Goal: Task Accomplishment & Management: Use online tool/utility

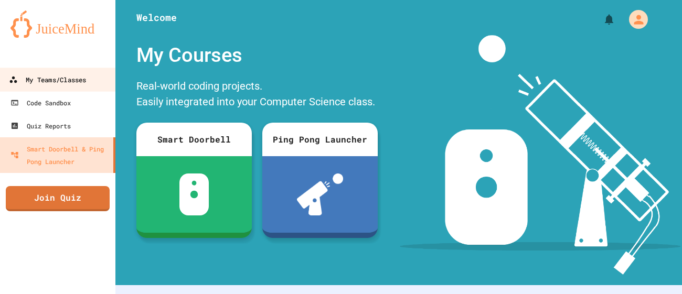
click at [77, 74] on div "My Teams/Classes" at bounding box center [47, 79] width 77 height 13
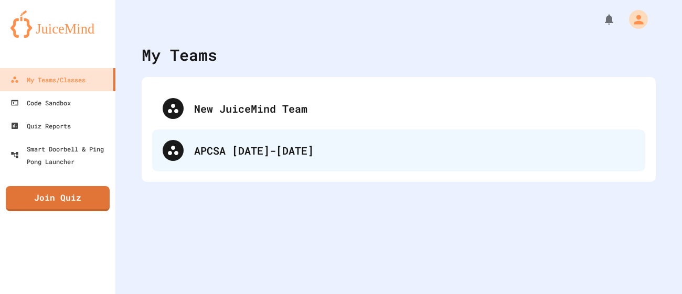
click at [312, 137] on div "APCSA [DATE]-[DATE]" at bounding box center [398, 151] width 493 height 42
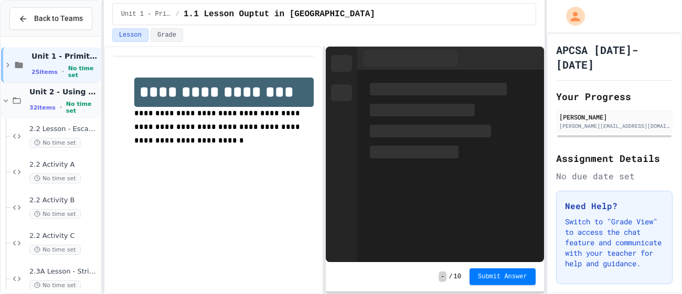
click at [17, 102] on icon at bounding box center [16, 100] width 13 height 9
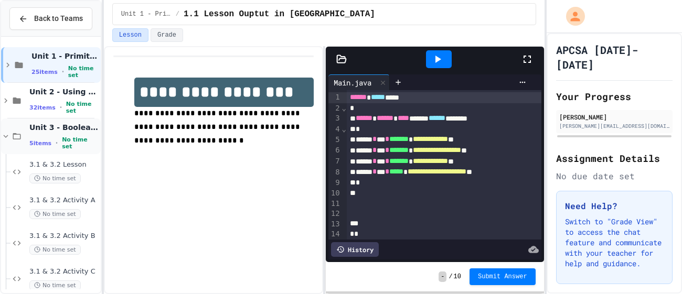
scroll to position [49, 0]
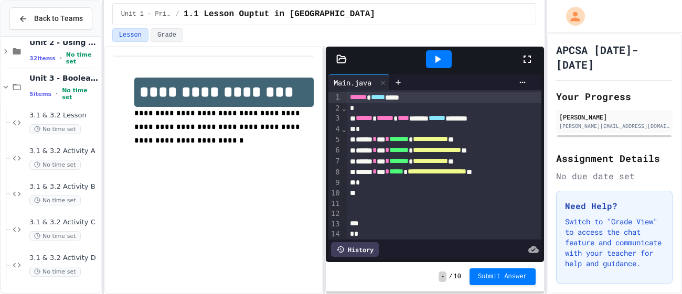
click at [80, 163] on div "No time set" at bounding box center [63, 165] width 69 height 10
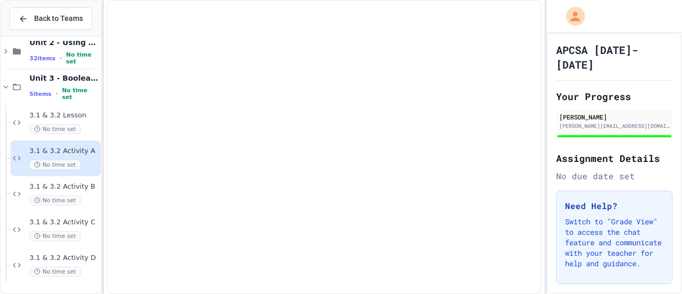
scroll to position [36, 0]
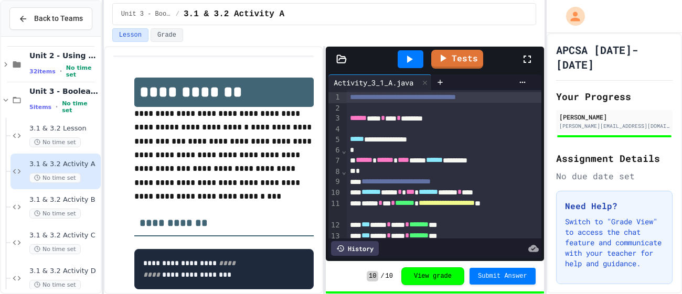
click at [80, 163] on span "3.1 & 3.2 Activity A" at bounding box center [63, 164] width 69 height 9
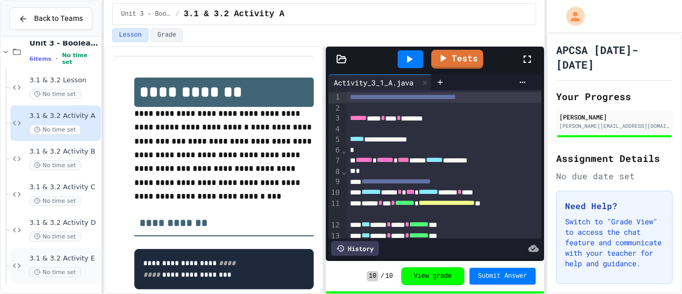
click at [80, 260] on span "3.1 & 3.2 Activity E" at bounding box center [63, 258] width 69 height 9
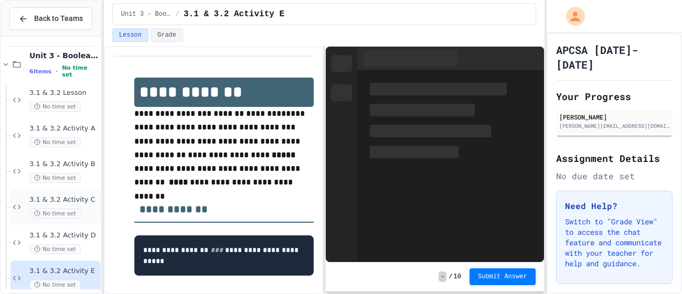
scroll to position [84, 0]
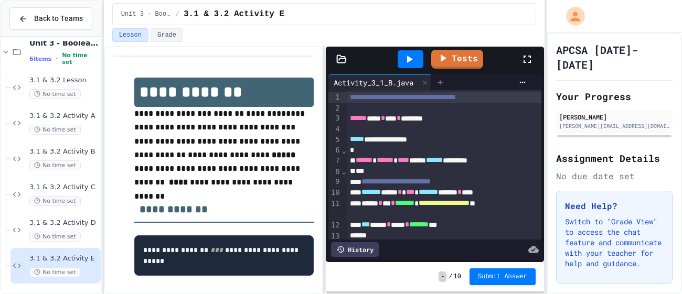
click at [444, 83] on icon at bounding box center [440, 82] width 8 height 8
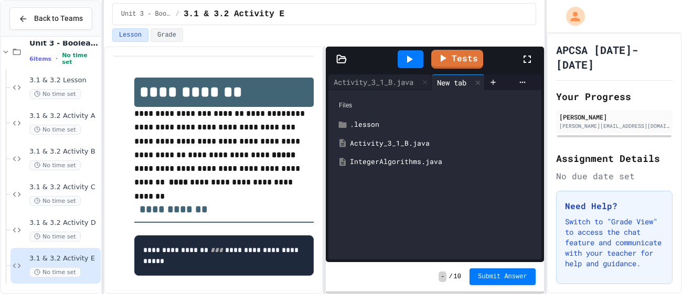
click at [373, 163] on div "IntegerAlgorithms.java" at bounding box center [442, 162] width 185 height 10
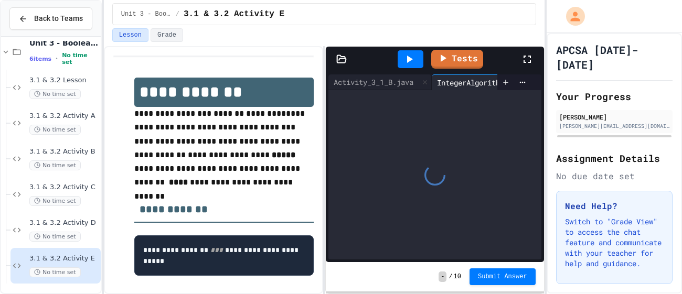
click at [373, 163] on div at bounding box center [434, 174] width 213 height 169
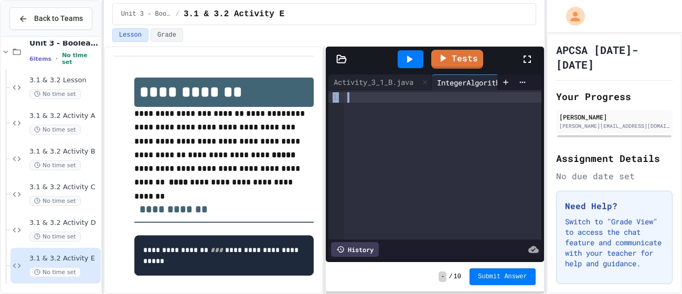
click at [406, 107] on div at bounding box center [442, 165] width 197 height 150
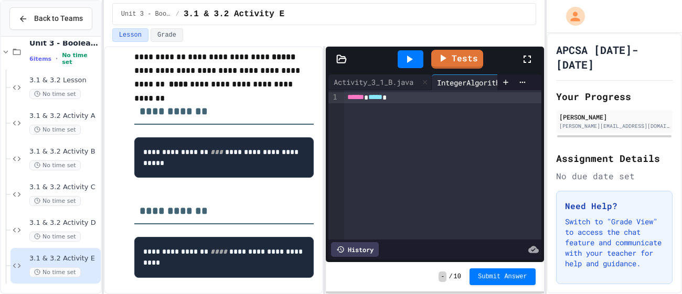
scroll to position [0, 0]
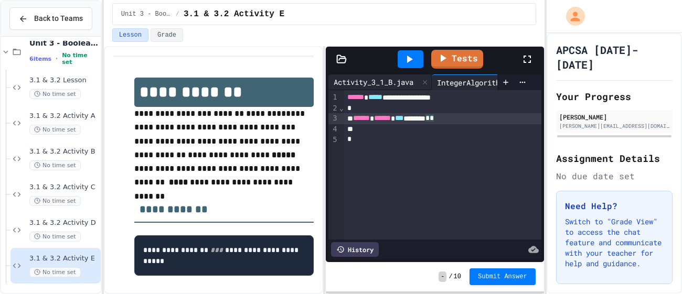
click at [347, 82] on div "Activity_3_1_B.java" at bounding box center [373, 82] width 90 height 11
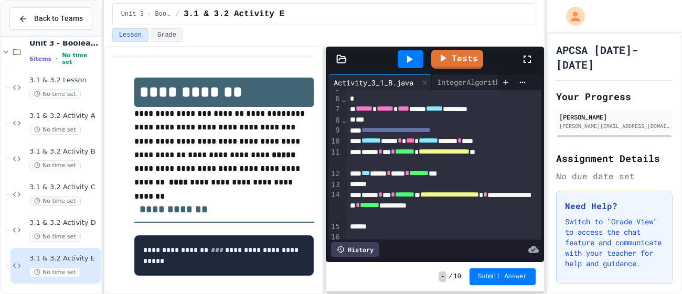
scroll to position [55, 0]
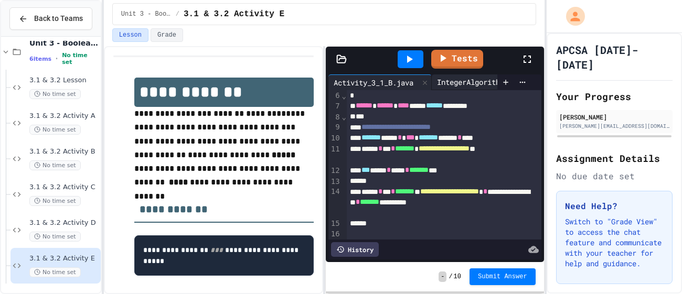
click at [483, 82] on div "IntegerAlgorithms.java" at bounding box center [483, 82] width 103 height 11
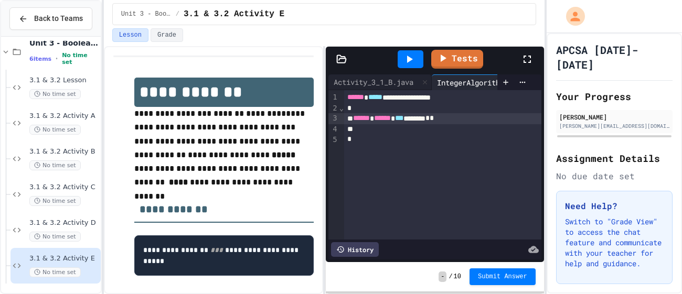
click at [472, 113] on div "****** ****** *** ******* * *" at bounding box center [442, 118] width 197 height 11
click at [469, 130] on div at bounding box center [442, 129] width 197 height 10
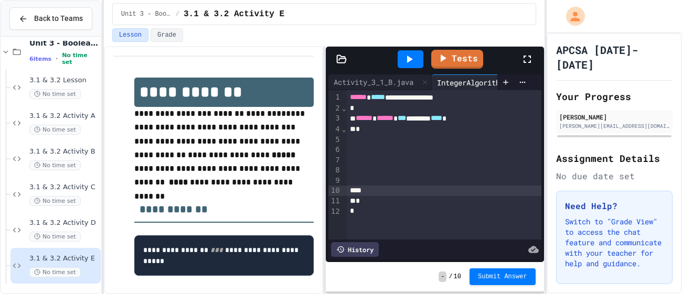
click at [421, 143] on div at bounding box center [444, 139] width 195 height 10
click at [408, 153] on div at bounding box center [444, 150] width 195 height 10
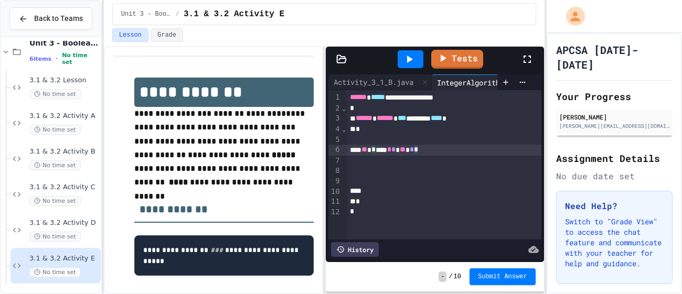
click at [415, 163] on div at bounding box center [444, 161] width 195 height 10
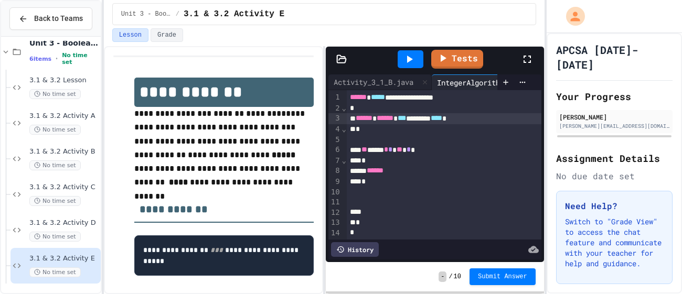
click at [406, 118] on span "***" at bounding box center [402, 117] width 8 height 7
click at [76, 187] on span "3.1 & 3.2 Activity C" at bounding box center [63, 187] width 69 height 9
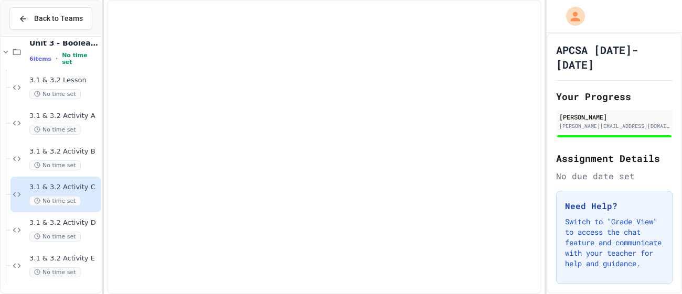
scroll to position [72, 0]
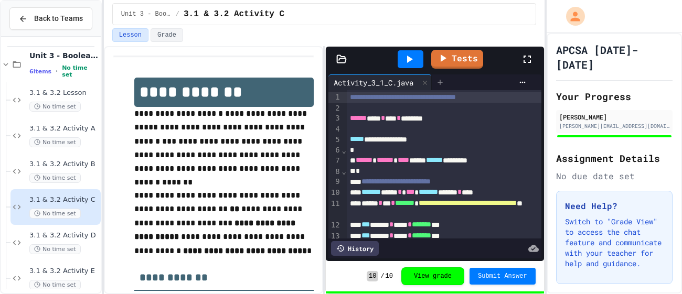
click at [444, 86] on icon at bounding box center [440, 82] width 8 height 8
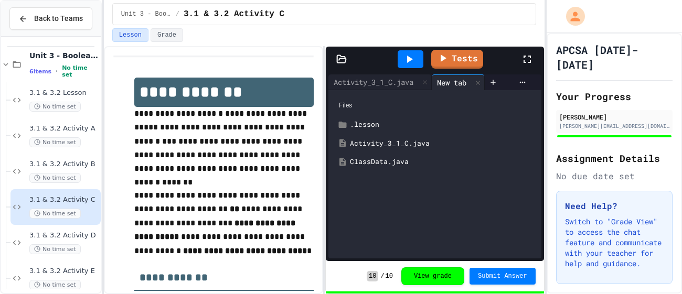
click at [374, 162] on div "ClassData.java" at bounding box center [442, 162] width 185 height 10
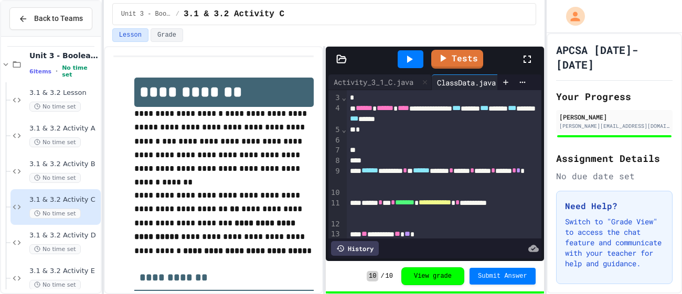
scroll to position [20, 0]
click at [90, 245] on div "No time set" at bounding box center [63, 250] width 69 height 10
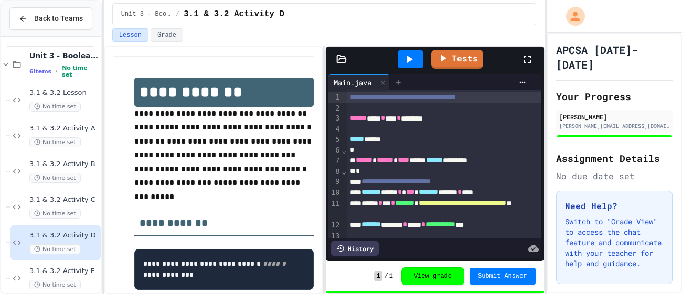
click at [395, 84] on icon at bounding box center [398, 82] width 8 height 8
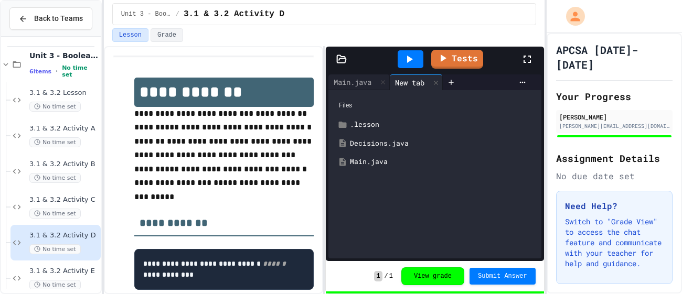
click at [371, 145] on div "Decisions.java" at bounding box center [442, 144] width 185 height 10
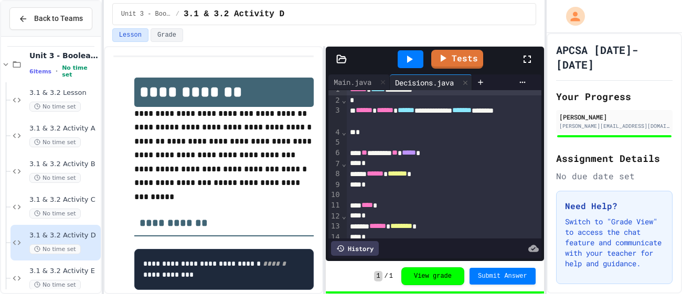
scroll to position [10, 0]
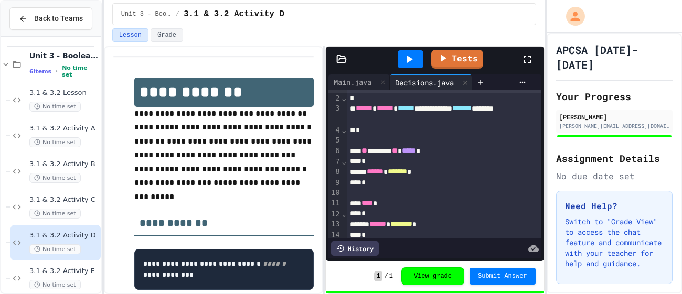
click at [8, 250] on div "3.1 & 3.2 Activity D No time set" at bounding box center [51, 243] width 100 height 36
click at [79, 270] on span "3.1 & 3.2 Activity E" at bounding box center [63, 271] width 69 height 9
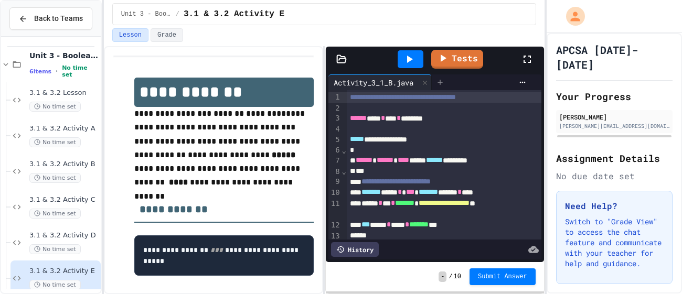
click at [442, 88] on div at bounding box center [440, 83] width 17 height 16
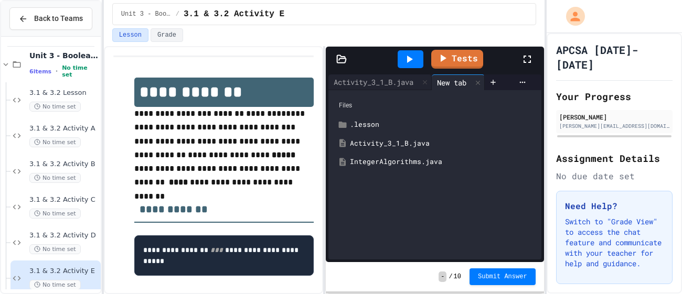
click at [393, 158] on div "IntegerAlgorithms.java" at bounding box center [442, 162] width 185 height 10
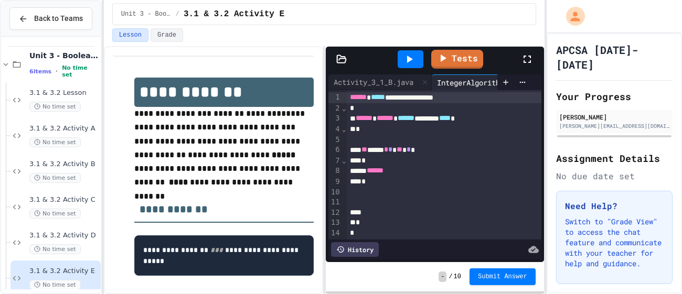
click at [424, 172] on div "******" at bounding box center [444, 171] width 195 height 11
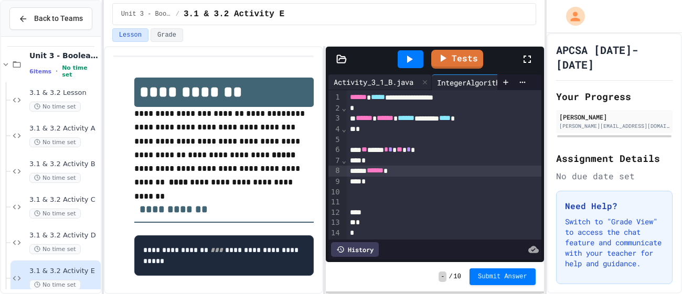
click at [406, 79] on div "Activity_3_1_B.java" at bounding box center [373, 82] width 90 height 11
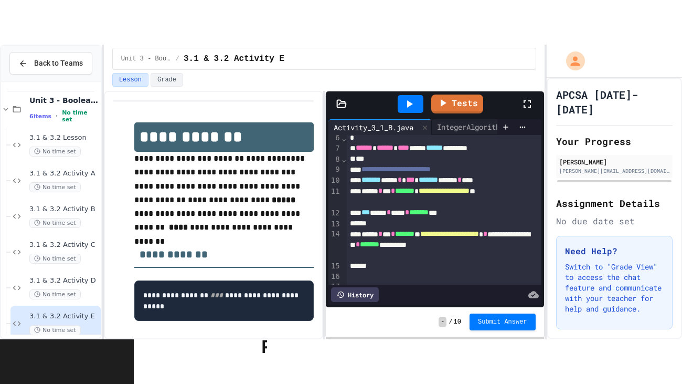
scroll to position [57, 0]
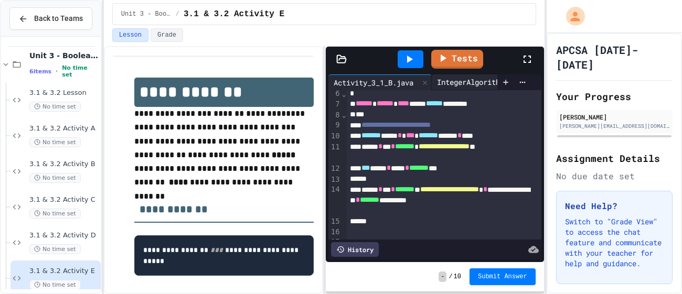
click at [471, 80] on div "IntegerAlgorithms.java" at bounding box center [483, 82] width 103 height 11
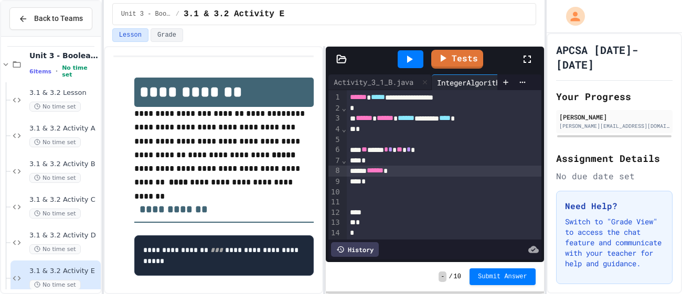
click at [419, 171] on div "******" at bounding box center [444, 171] width 195 height 11
click at [526, 63] on icon at bounding box center [527, 59] width 13 height 13
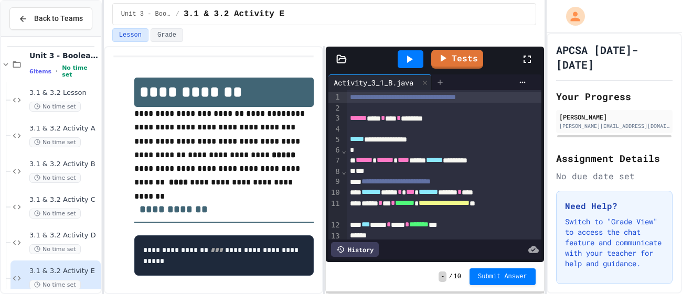
click at [444, 84] on icon at bounding box center [440, 82] width 8 height 8
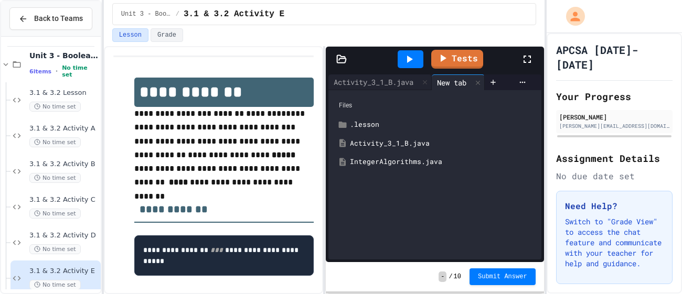
click at [376, 161] on div "IntegerAlgorithms.java" at bounding box center [442, 162] width 185 height 10
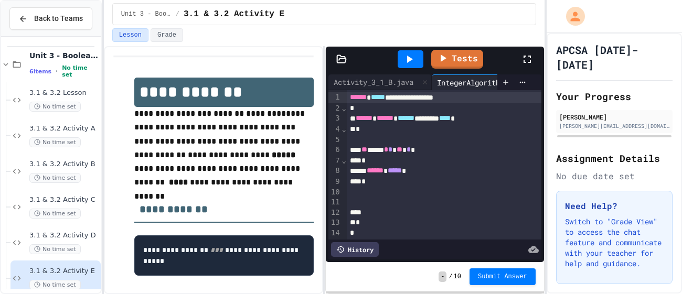
click at [534, 57] on div at bounding box center [532, 59] width 23 height 28
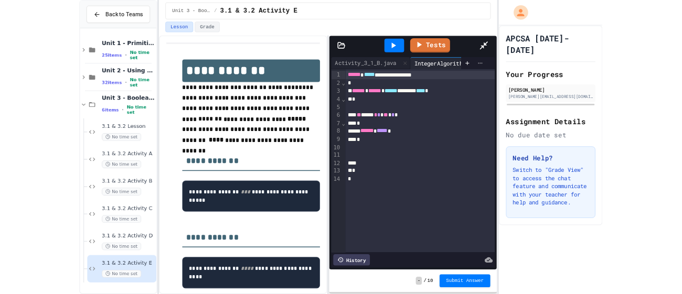
scroll to position [0, 0]
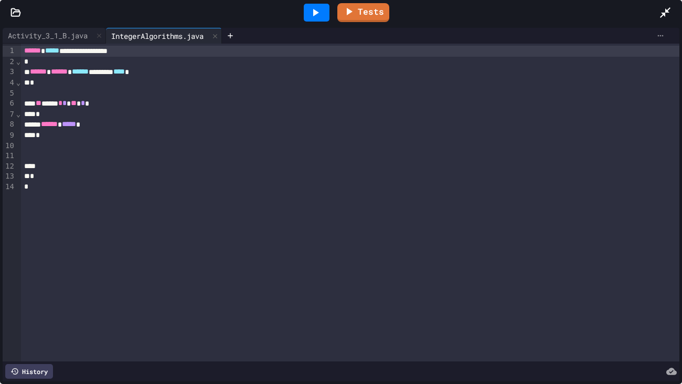
click at [665, 35] on div at bounding box center [660, 35] width 17 height 8
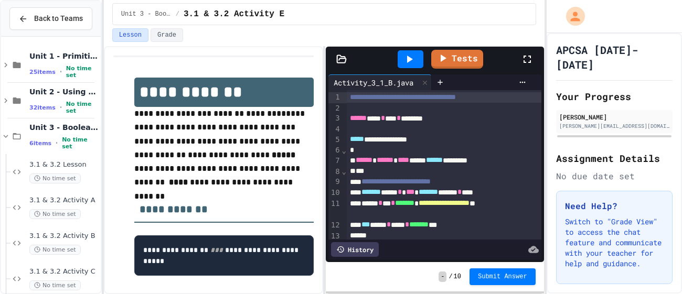
click at [522, 60] on icon at bounding box center [527, 59] width 13 height 13
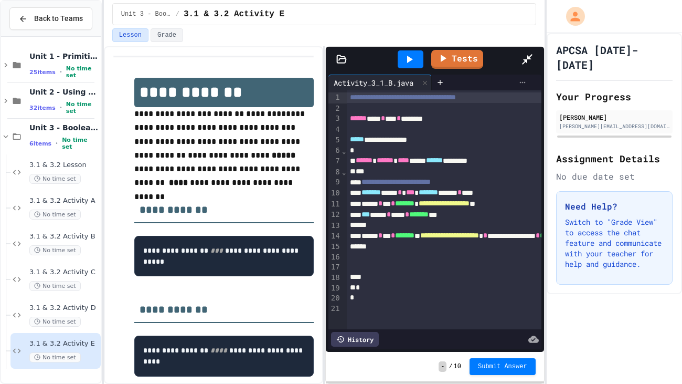
click at [527, 78] on icon at bounding box center [522, 82] width 8 height 8
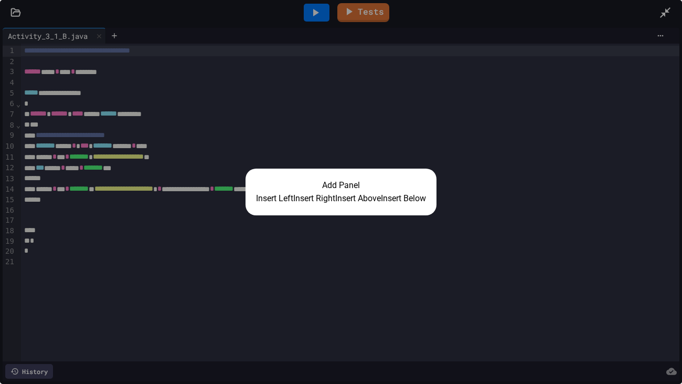
click at [325, 195] on button "Insert Right" at bounding box center [314, 198] width 42 height 13
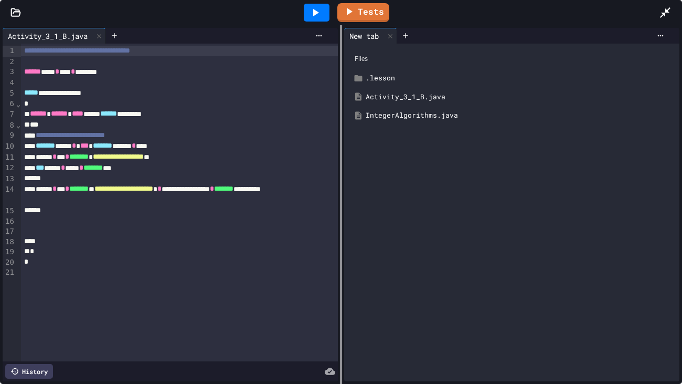
click at [323, 14] on div at bounding box center [317, 13] width 26 height 18
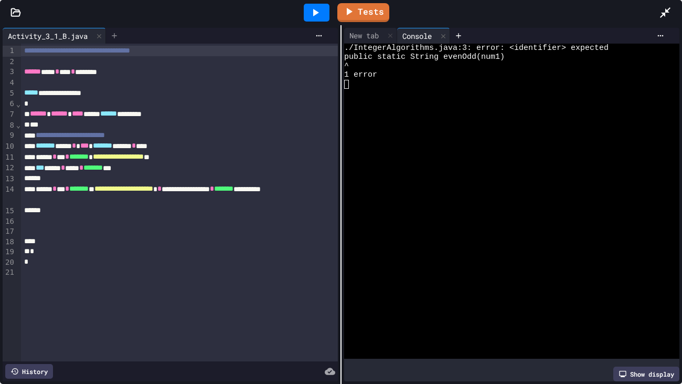
click at [118, 33] on icon at bounding box center [114, 35] width 8 height 8
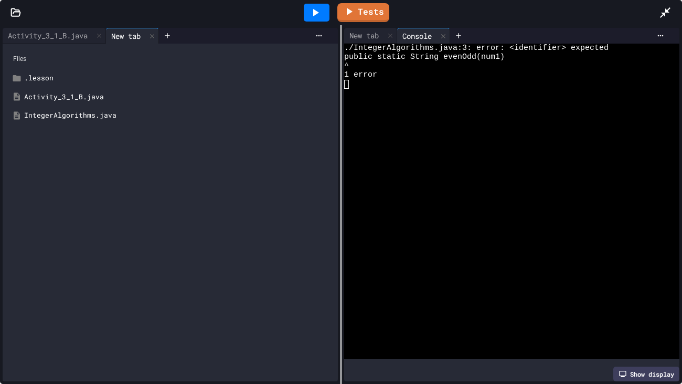
click at [55, 114] on div "IntegerAlgorithms.java" at bounding box center [177, 115] width 307 height 10
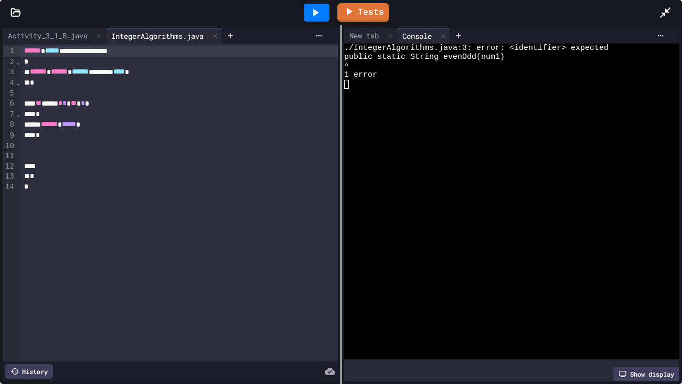
click at [160, 72] on div "****** ****** ****** ******** **** *" at bounding box center [179, 72] width 317 height 11
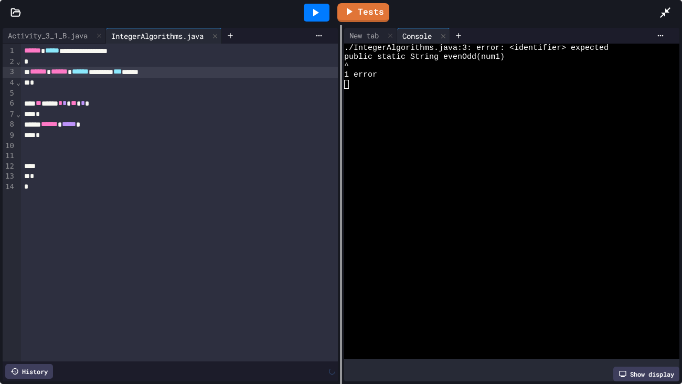
click at [322, 11] on div at bounding box center [317, 13] width 26 height 18
click at [76, 125] on span "*****" at bounding box center [69, 123] width 14 height 7
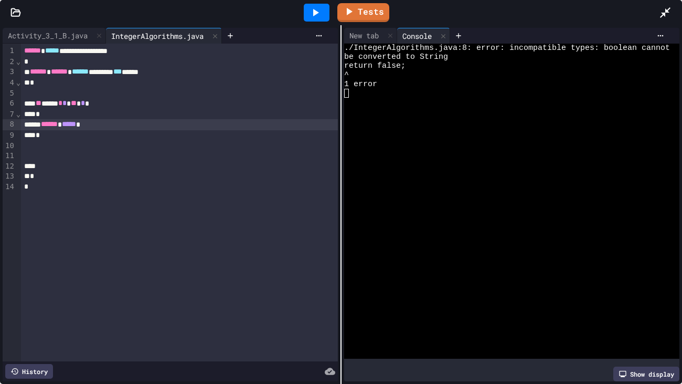
click at [666, 11] on icon at bounding box center [665, 12] width 10 height 10
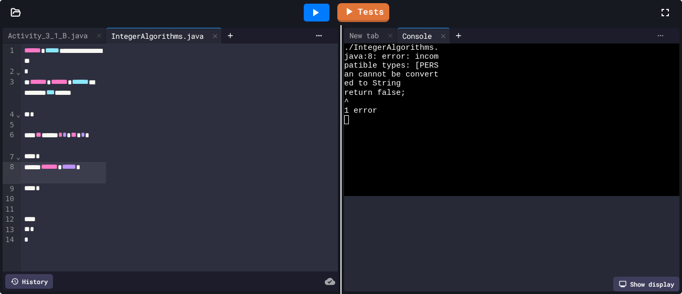
click at [656, 40] on icon at bounding box center [660, 35] width 8 height 8
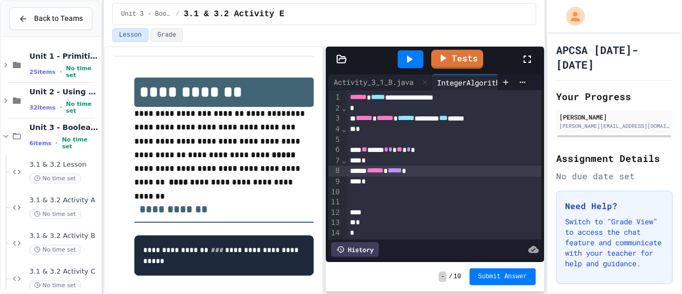
click at [402, 170] on span "*****" at bounding box center [395, 170] width 14 height 7
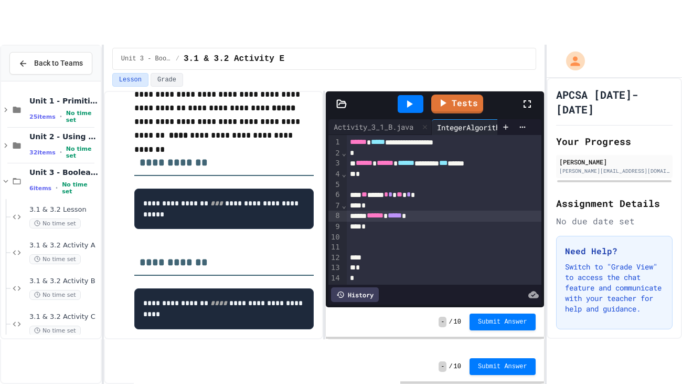
scroll to position [90, 0]
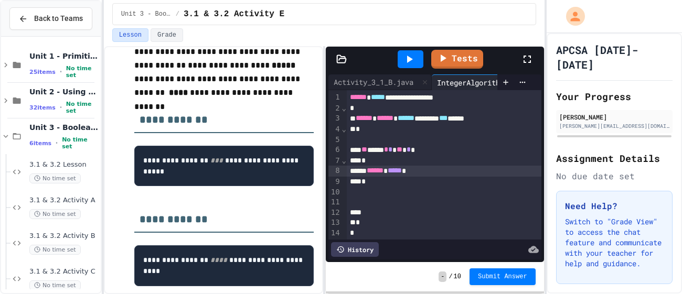
click at [415, 117] on span "******" at bounding box center [406, 117] width 17 height 7
click at [521, 61] on icon at bounding box center [527, 59] width 13 height 13
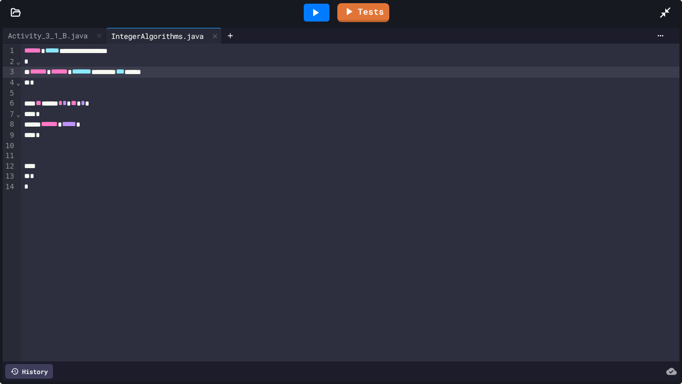
click at [313, 13] on icon at bounding box center [315, 12] width 13 height 13
click at [313, 13] on div at bounding box center [317, 13] width 26 height 18
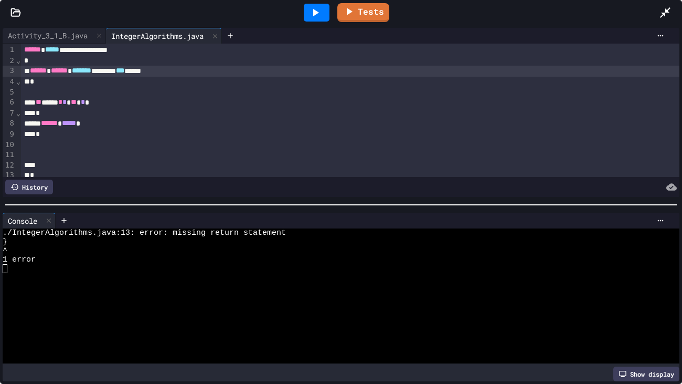
scroll to position [0, 0]
click at [660, 224] on icon at bounding box center [660, 220] width 8 height 8
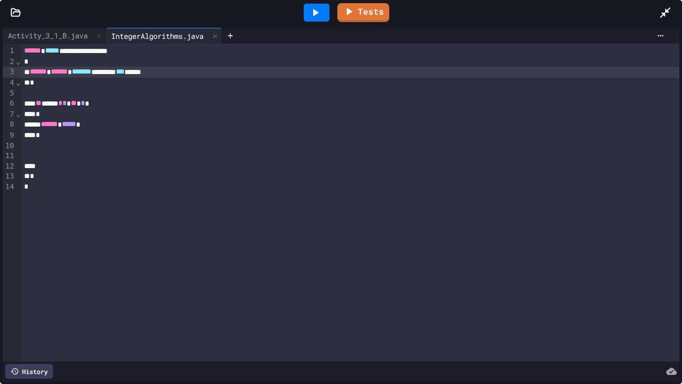
click at [50, 125] on span "******" at bounding box center [49, 123] width 17 height 7
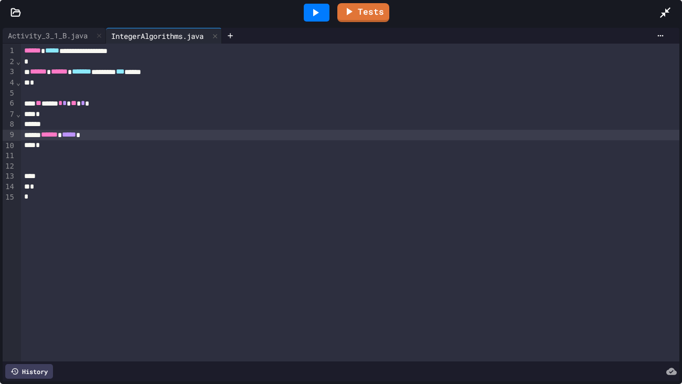
click at [76, 131] on span "*****" at bounding box center [69, 134] width 14 height 7
click at [306, 16] on div at bounding box center [317, 13] width 26 height 18
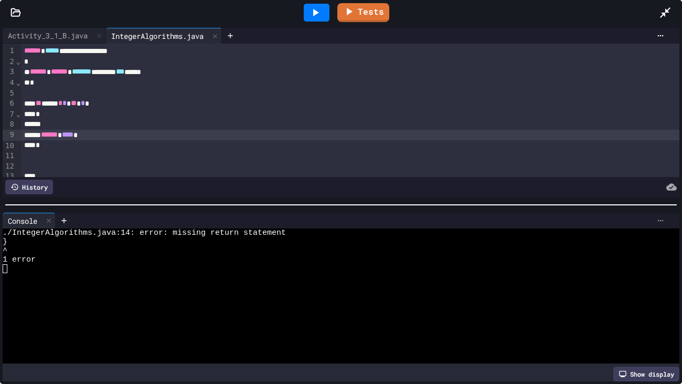
click at [665, 222] on div at bounding box center [660, 220] width 17 height 8
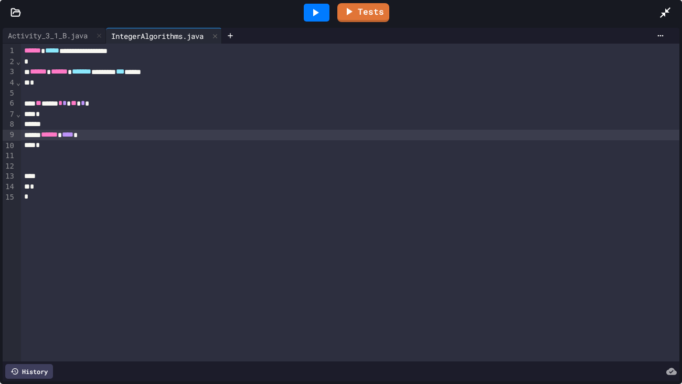
click at [131, 170] on div at bounding box center [350, 166] width 659 height 10
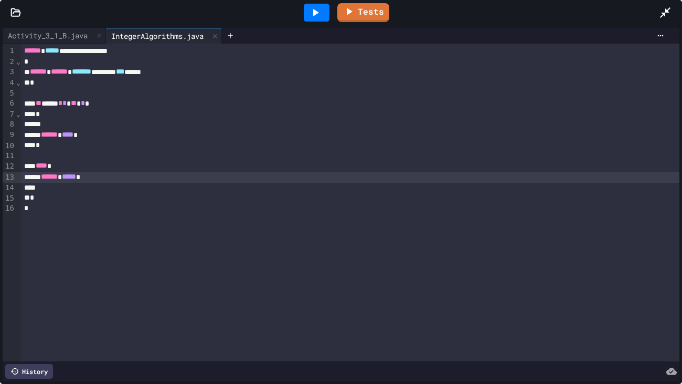
click at [318, 13] on icon at bounding box center [316, 12] width 6 height 7
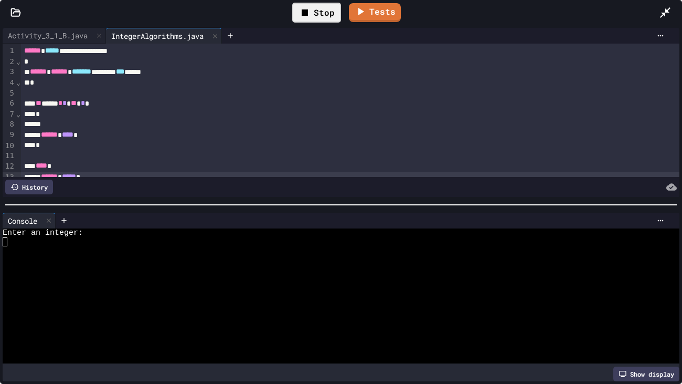
click at [86, 294] on div at bounding box center [336, 295] width 666 height 9
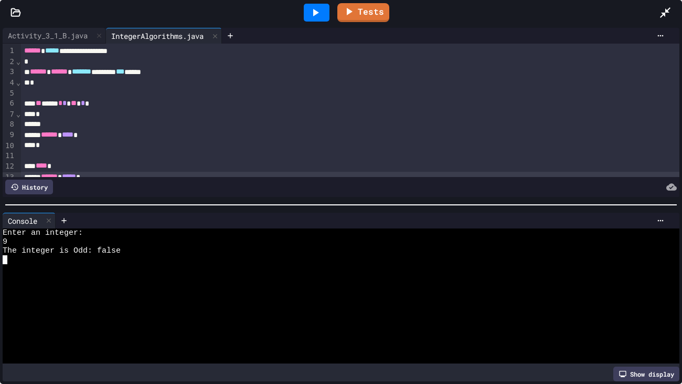
click at [109, 105] on div "** ***** * * ** * *" at bounding box center [350, 103] width 659 height 11
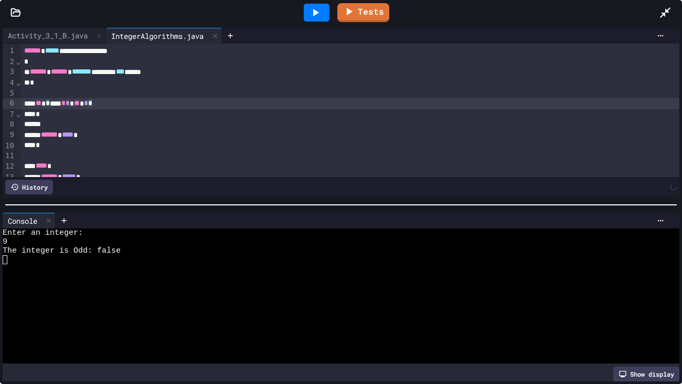
click at [323, 17] on div at bounding box center [317, 13] width 26 height 18
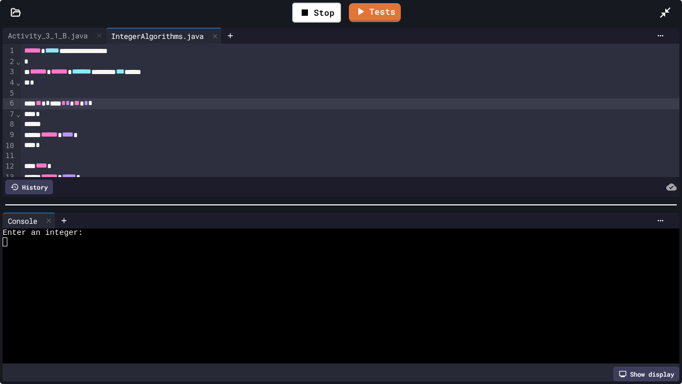
click at [78, 291] on div at bounding box center [336, 295] width 666 height 9
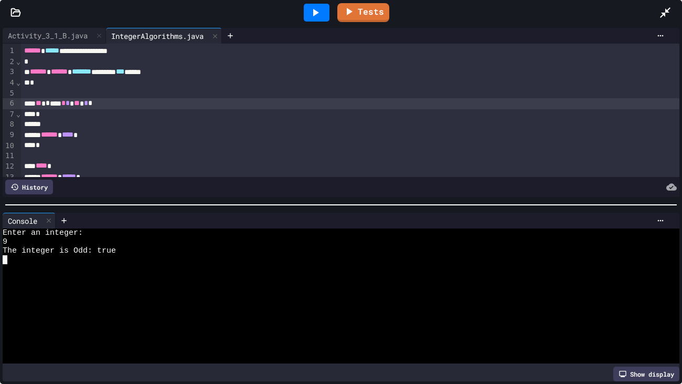
click at [325, 17] on div at bounding box center [317, 13] width 26 height 18
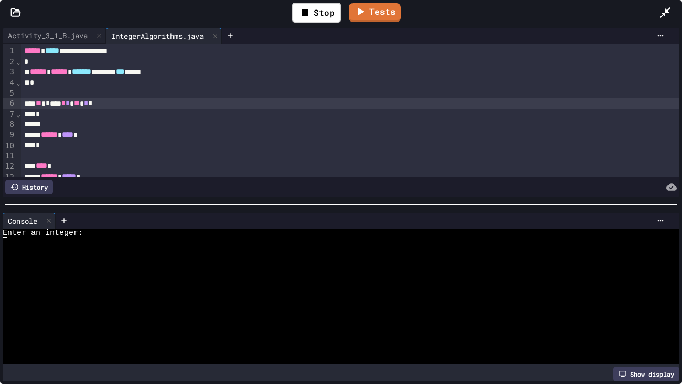
click at [86, 294] on div at bounding box center [336, 304] width 666 height 9
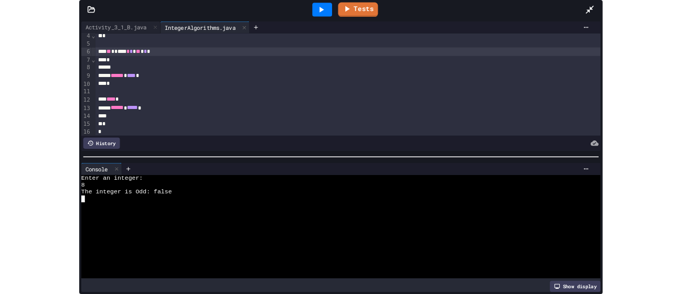
scroll to position [39, 0]
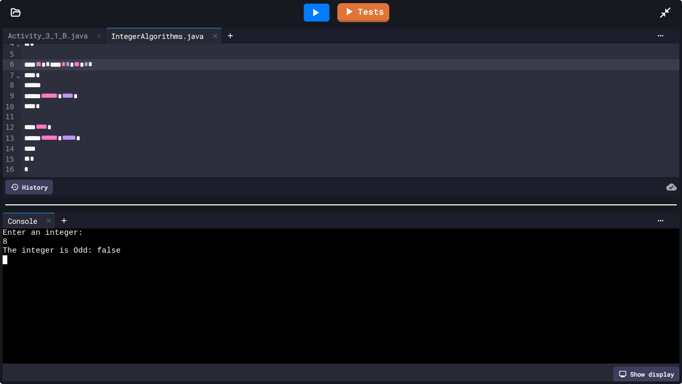
click at [638, 226] on div at bounding box center [362, 221] width 613 height 16
click at [671, 12] on icon at bounding box center [665, 12] width 13 height 13
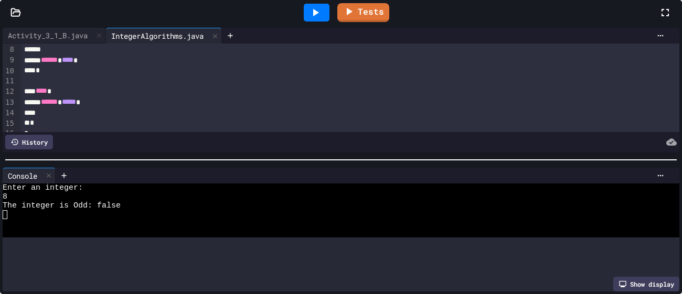
scroll to position [75, 0]
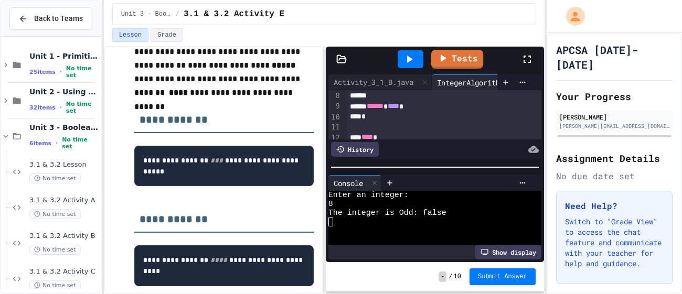
click at [465, 54] on link "Tests" at bounding box center [457, 59] width 52 height 19
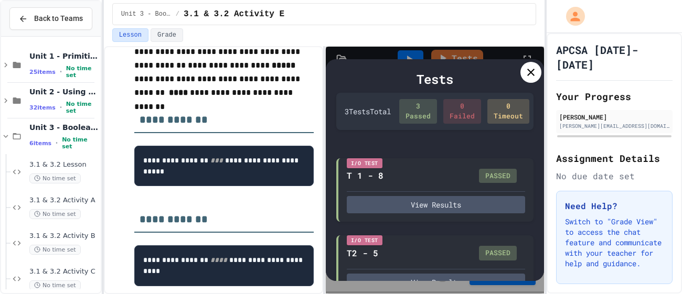
click at [529, 73] on icon at bounding box center [530, 72] width 7 height 7
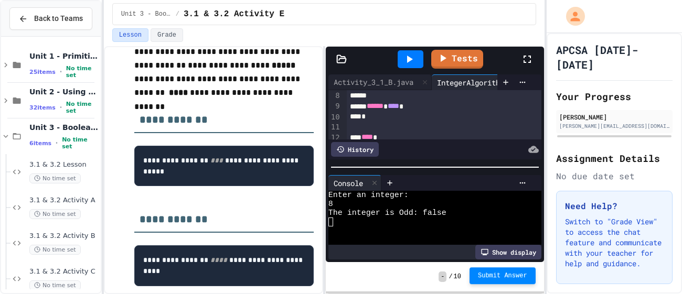
click at [519, 274] on span "Submit Answer" at bounding box center [502, 276] width 49 height 8
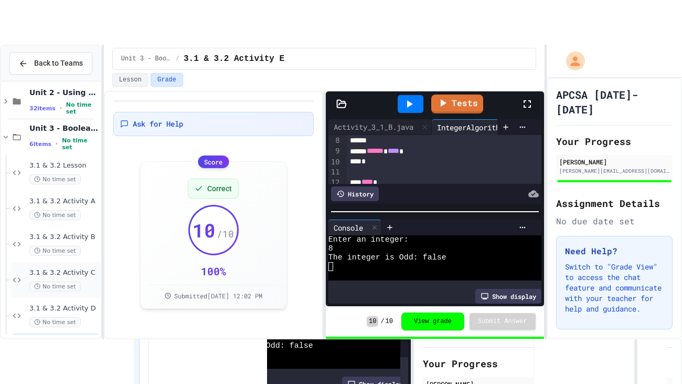
scroll to position [84, 0]
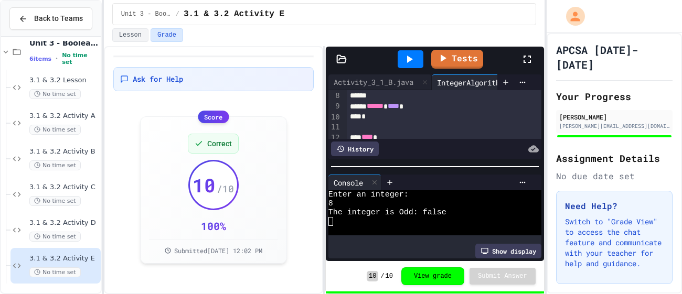
click at [531, 58] on icon at bounding box center [527, 59] width 13 height 13
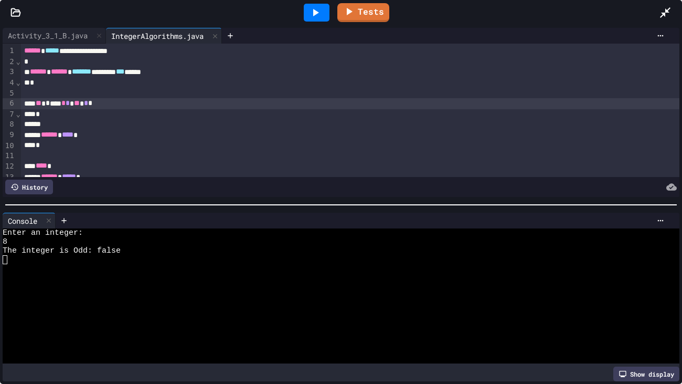
scroll to position [2, 0]
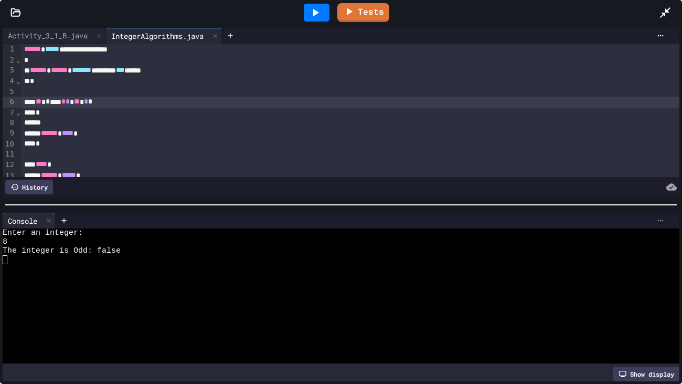
click at [659, 222] on icon at bounding box center [660, 220] width 8 height 8
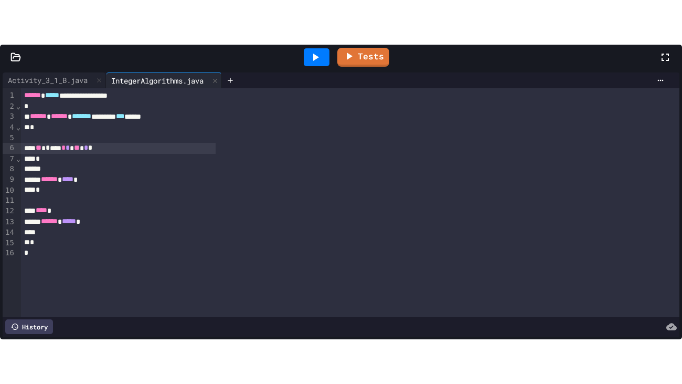
scroll to position [63, 0]
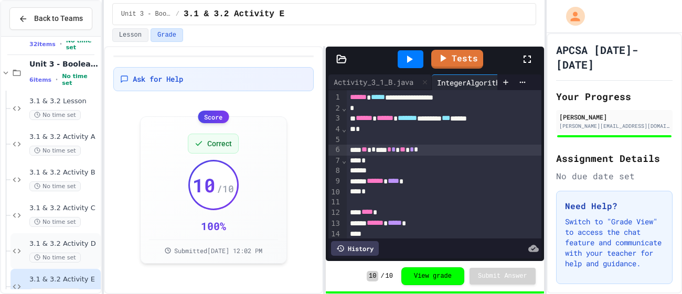
click at [82, 247] on span "3.1 & 3.2 Activity D" at bounding box center [63, 244] width 69 height 9
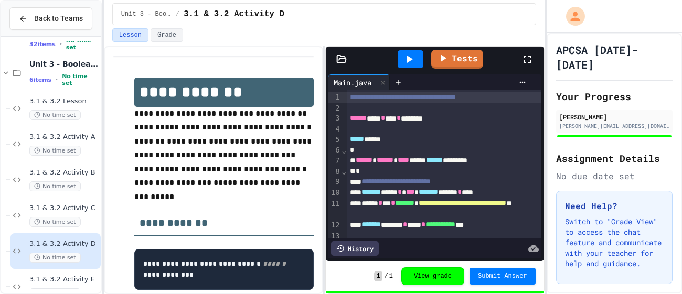
click at [526, 65] on icon at bounding box center [527, 59] width 13 height 13
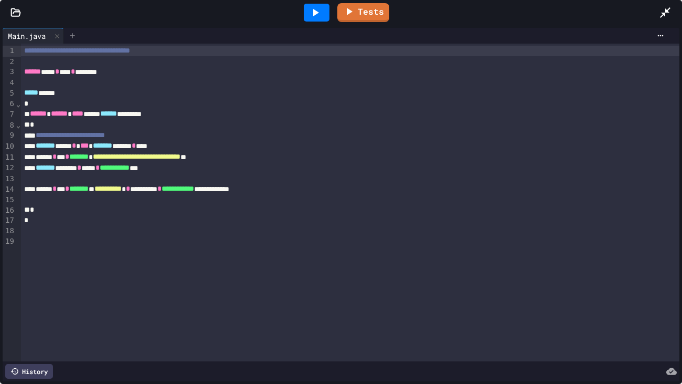
click at [73, 37] on icon at bounding box center [72, 35] width 8 height 8
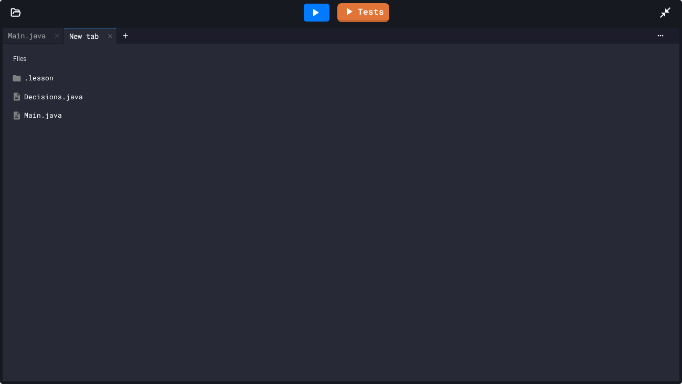
click at [50, 92] on div "Decisions.java" at bounding box center [348, 97] width 649 height 10
